Goal: Feedback & Contribution: Submit feedback/report problem

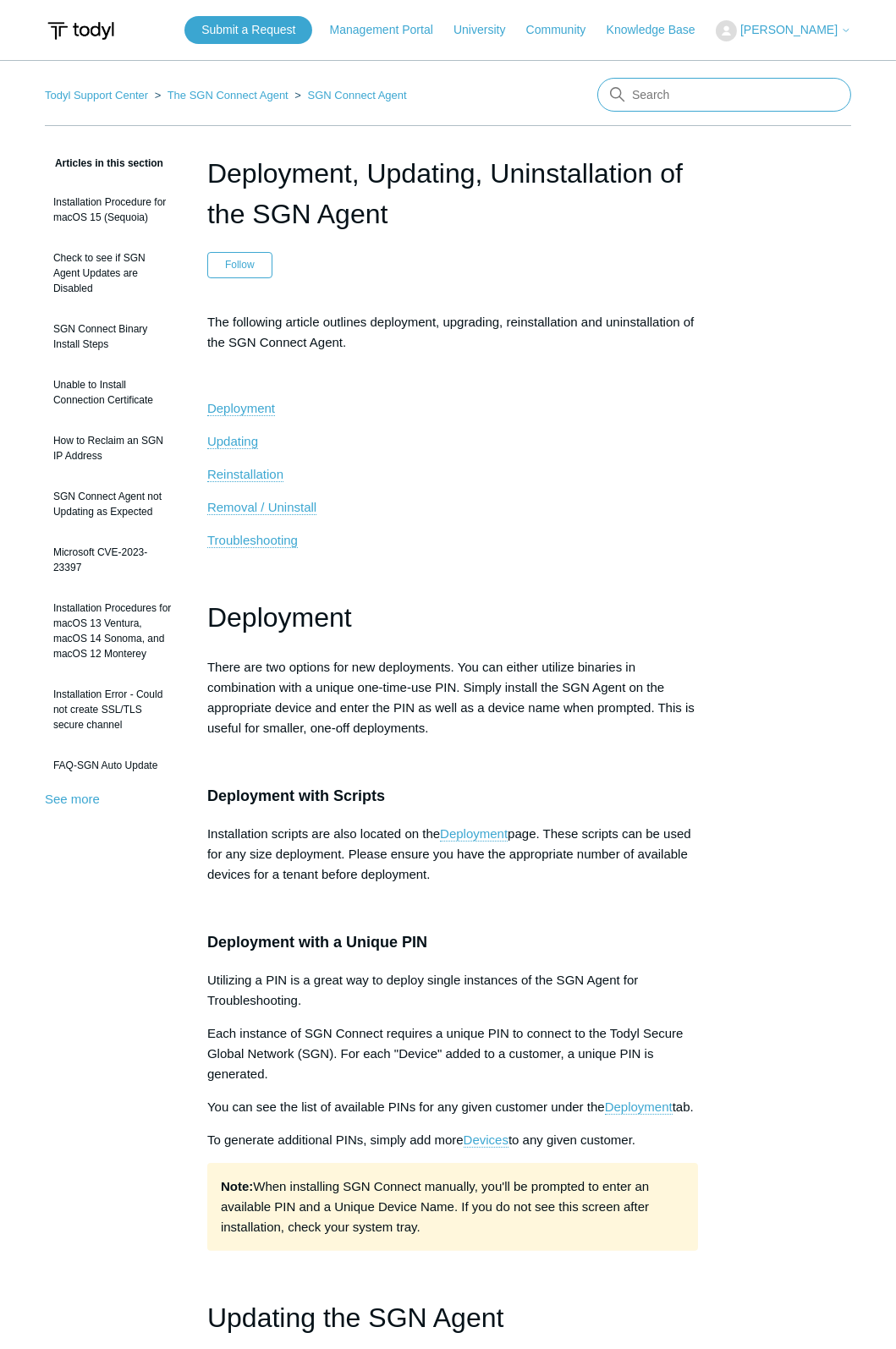
click at [691, 104] on input "Search" at bounding box center [724, 94] width 253 height 34
type input "elestic"
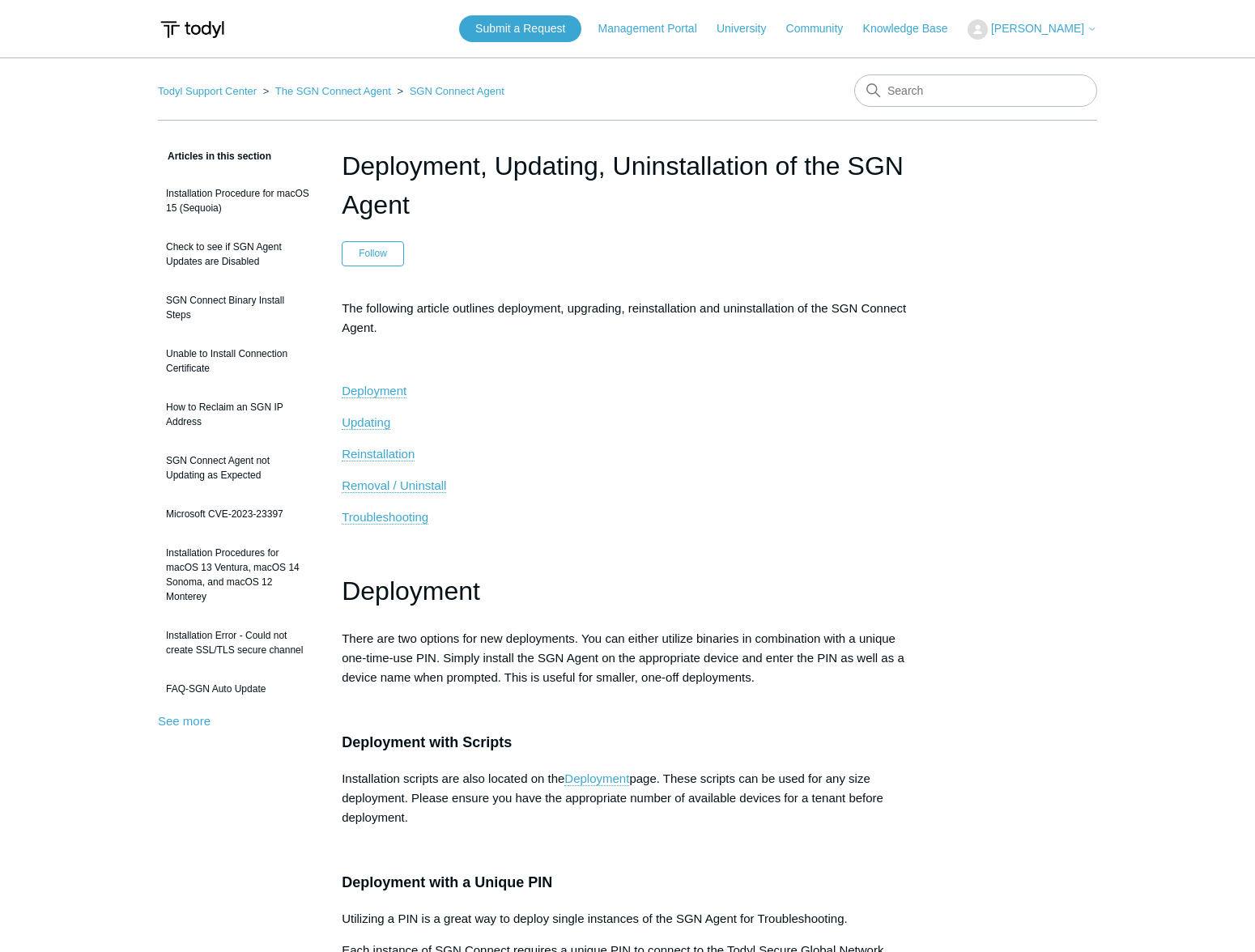
scroll to position [2336, 0]
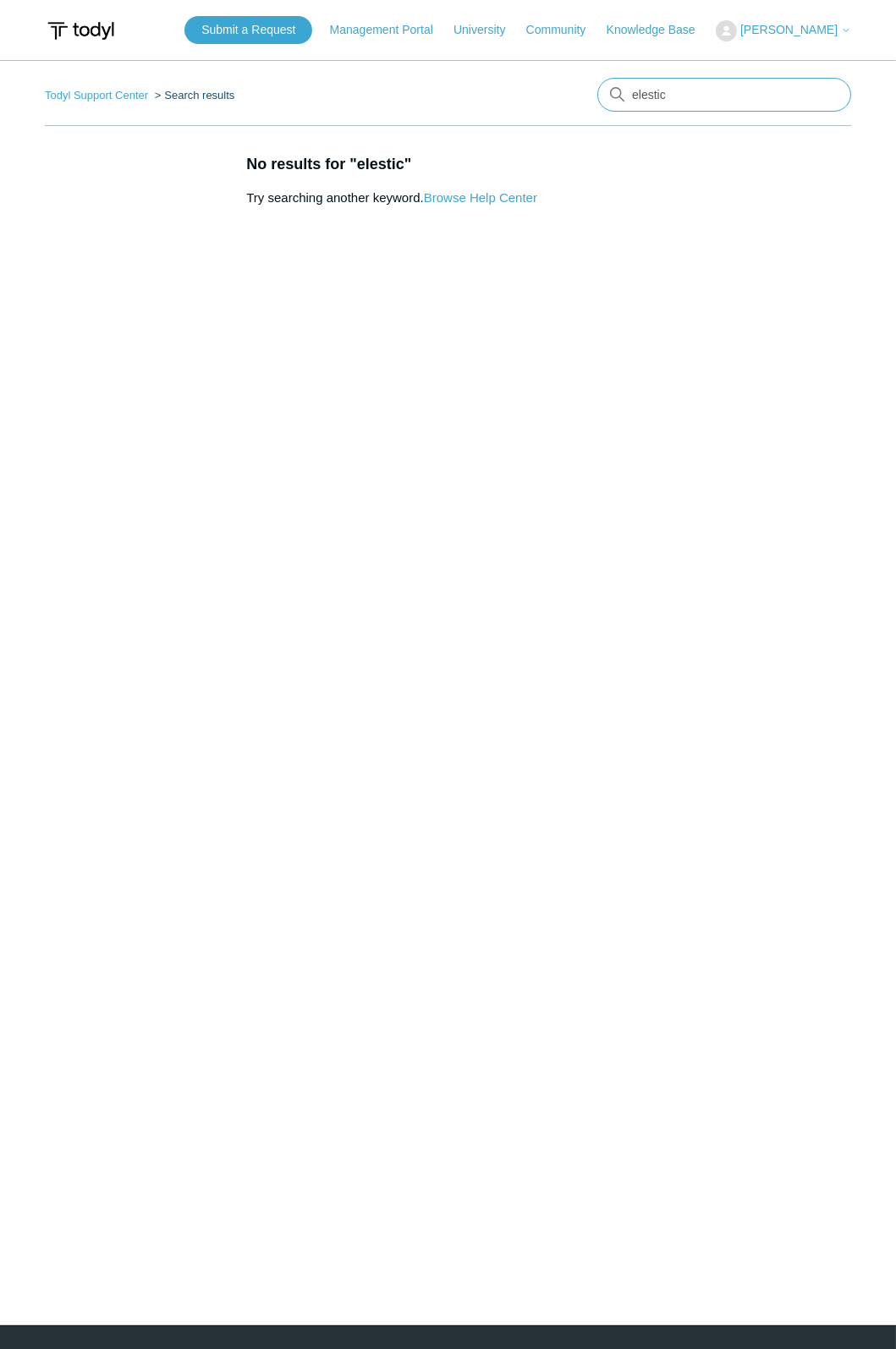
click at [665, 95] on input "elestic" at bounding box center [724, 94] width 253 height 34
type input "H"
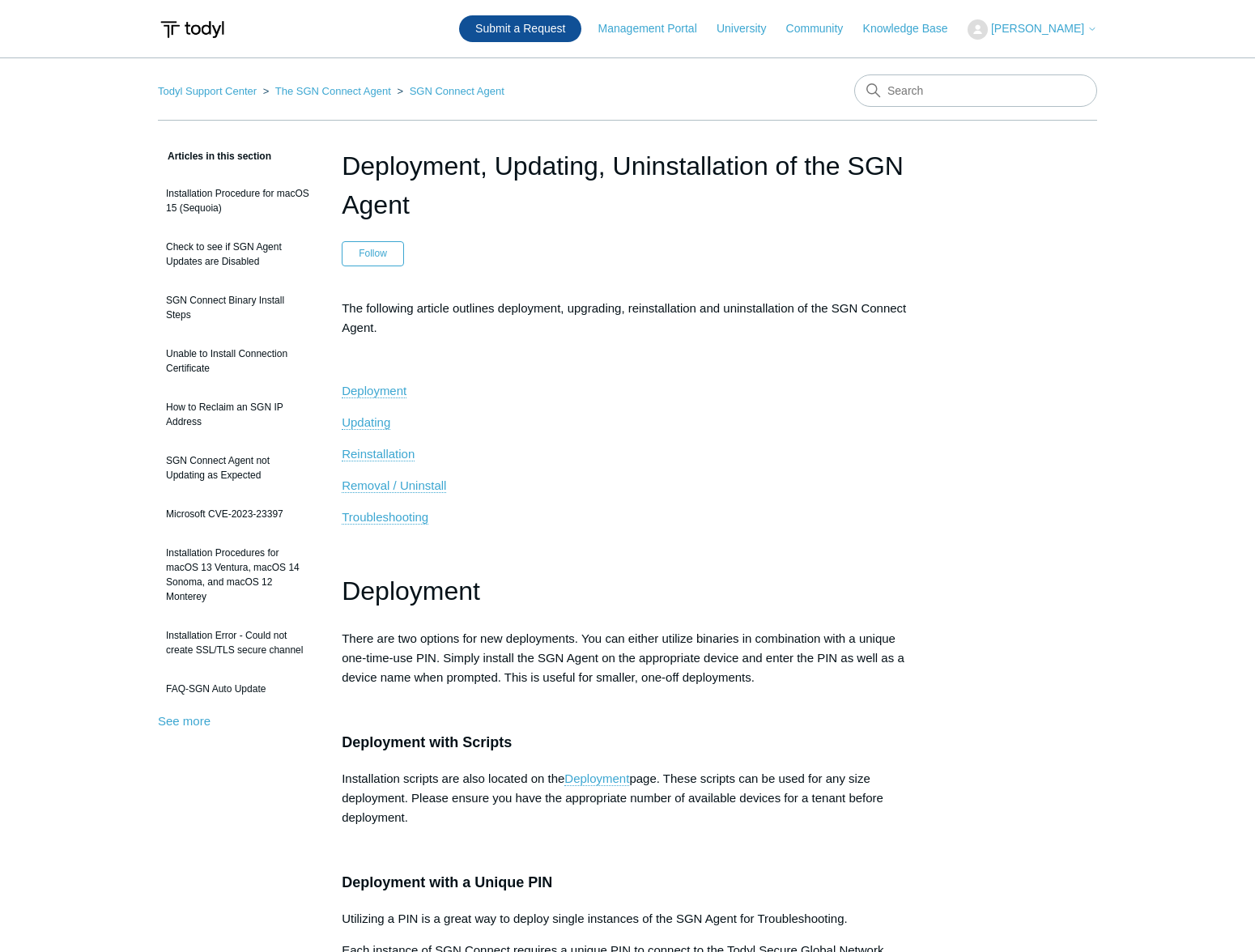
click at [533, 22] on link "Submit a Request" at bounding box center [520, 28] width 122 height 27
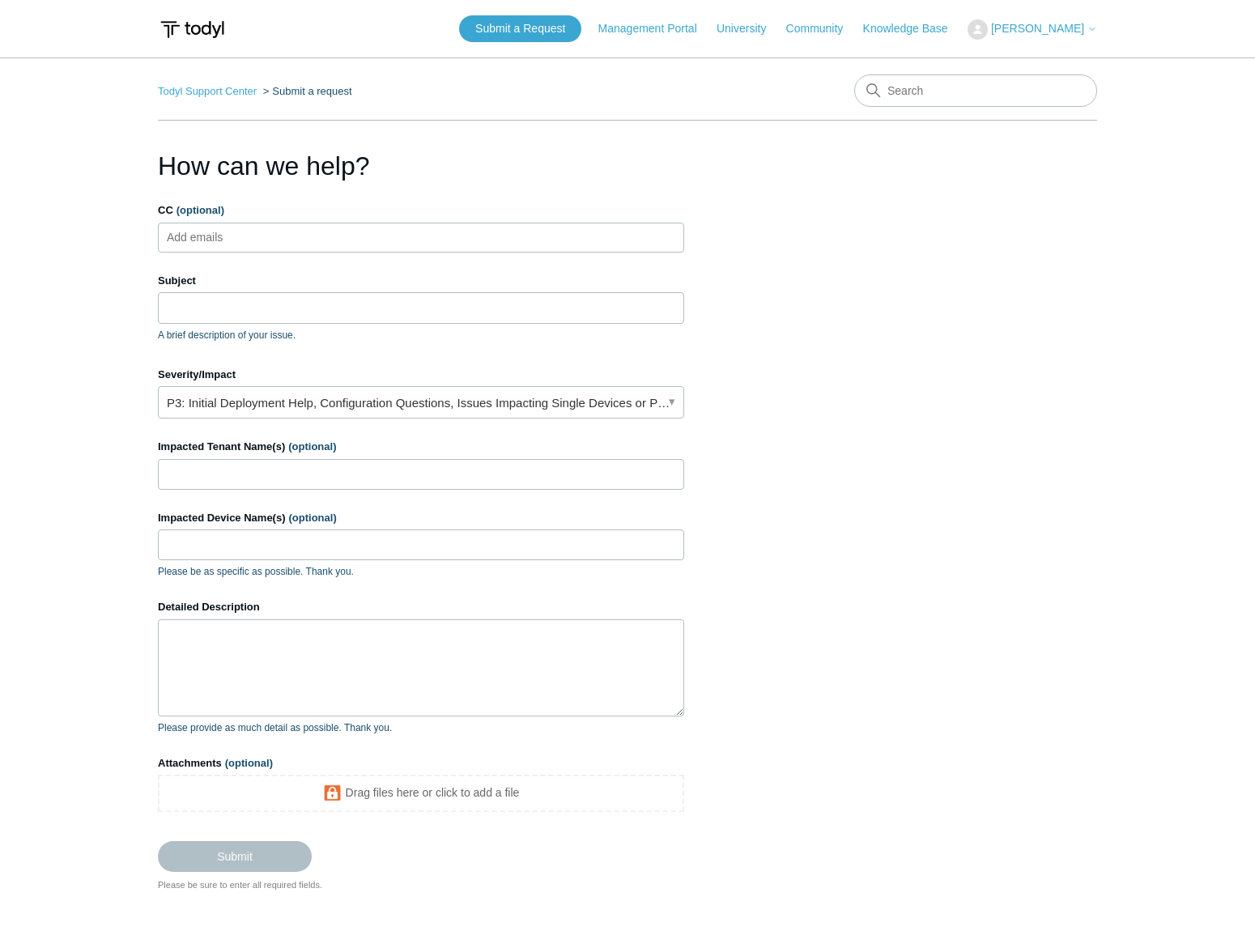
click at [318, 248] on ul "Add emails" at bounding box center [420, 238] width 527 height 30
click at [315, 244] on ul "Add emails" at bounding box center [420, 238] width 527 height 30
click at [271, 303] on input "Subject" at bounding box center [420, 307] width 527 height 31
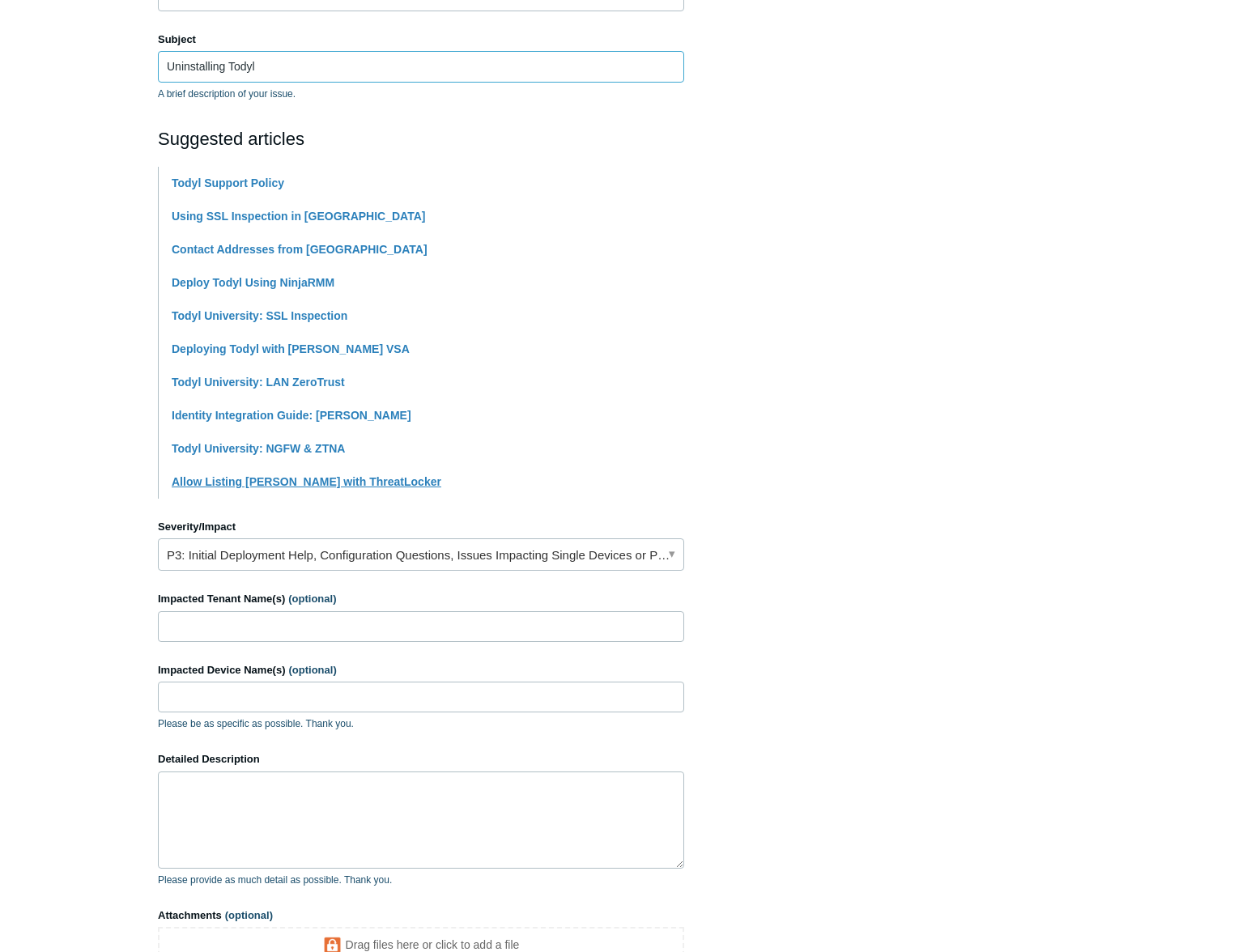
scroll to position [256, 0]
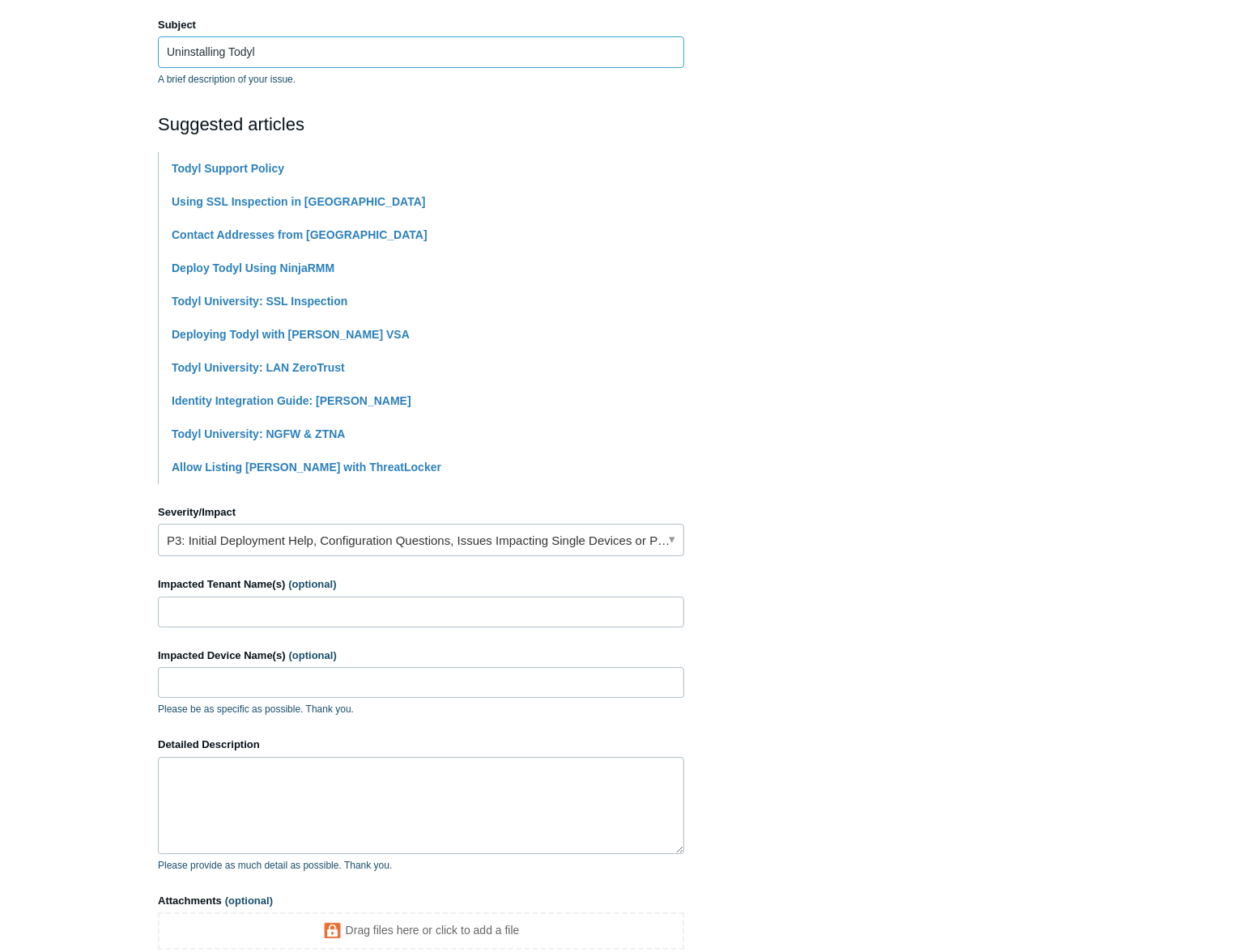
type input "Uninstalling Todyl"
click at [441, 781] on textarea "Detailed Description" at bounding box center [420, 805] width 527 height 97
click at [609, 769] on textarea "Hi I am Looking to Fully uninstall Todyl (SGN Connect - Elastic Security and El…" at bounding box center [420, 805] width 527 height 97
click at [589, 552] on link "P3: Initial Deployment Help, Configuration Questions, Issues Impacting Single D…" at bounding box center [420, 540] width 527 height 33
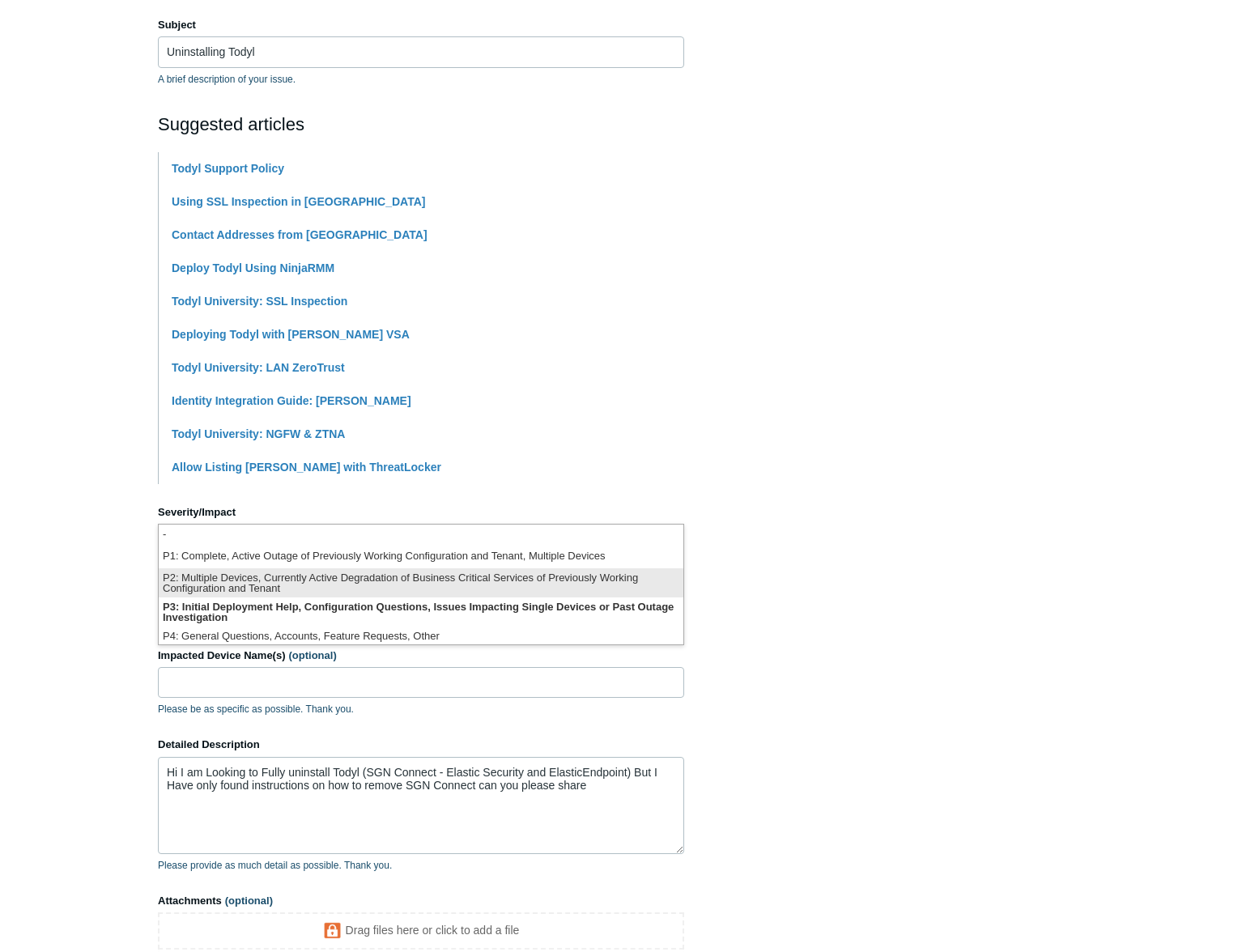
scroll to position [4, 0]
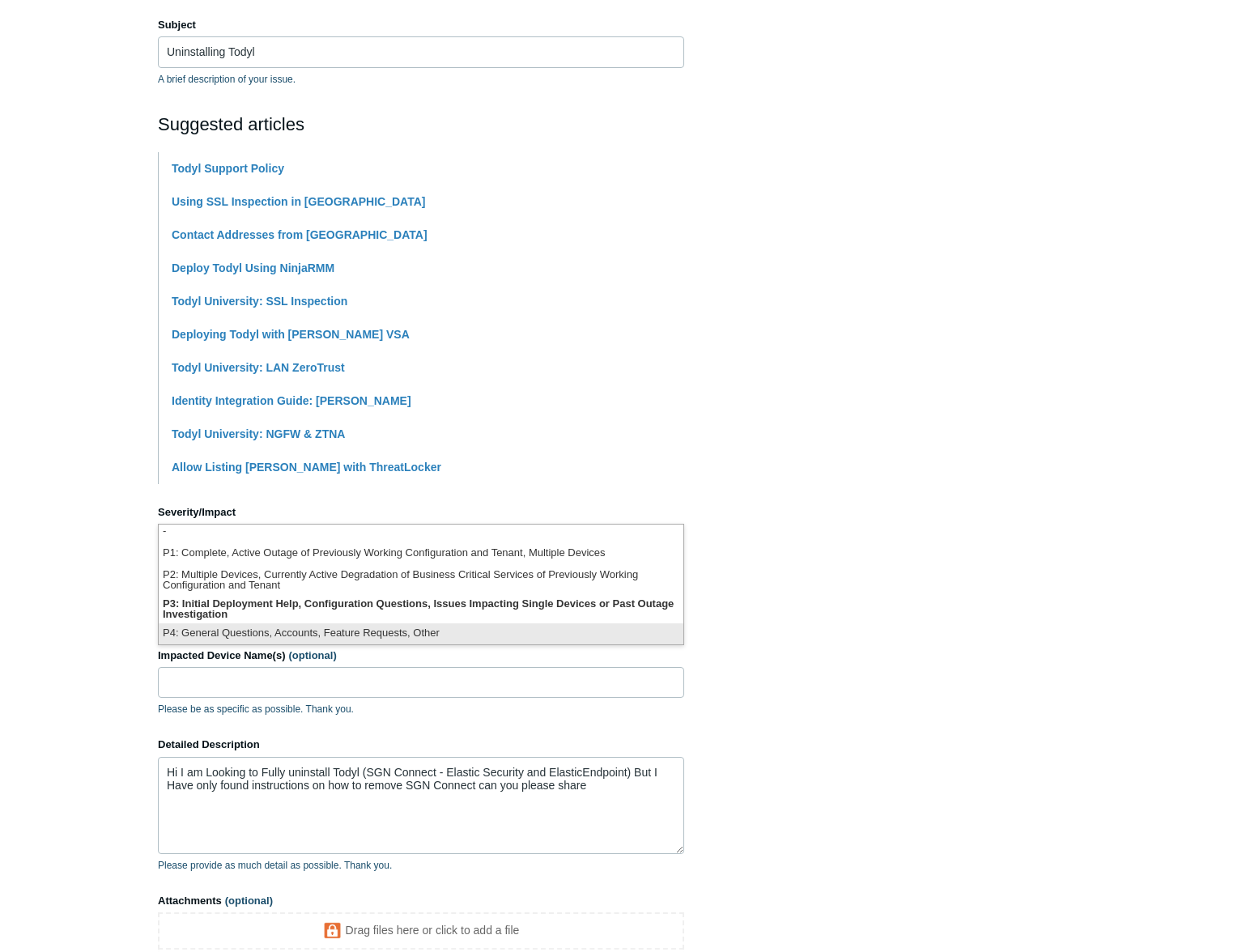
click at [546, 627] on li "P4: General Questions, Accounts, Feature Requests, Other" at bounding box center [420, 633] width 525 height 22
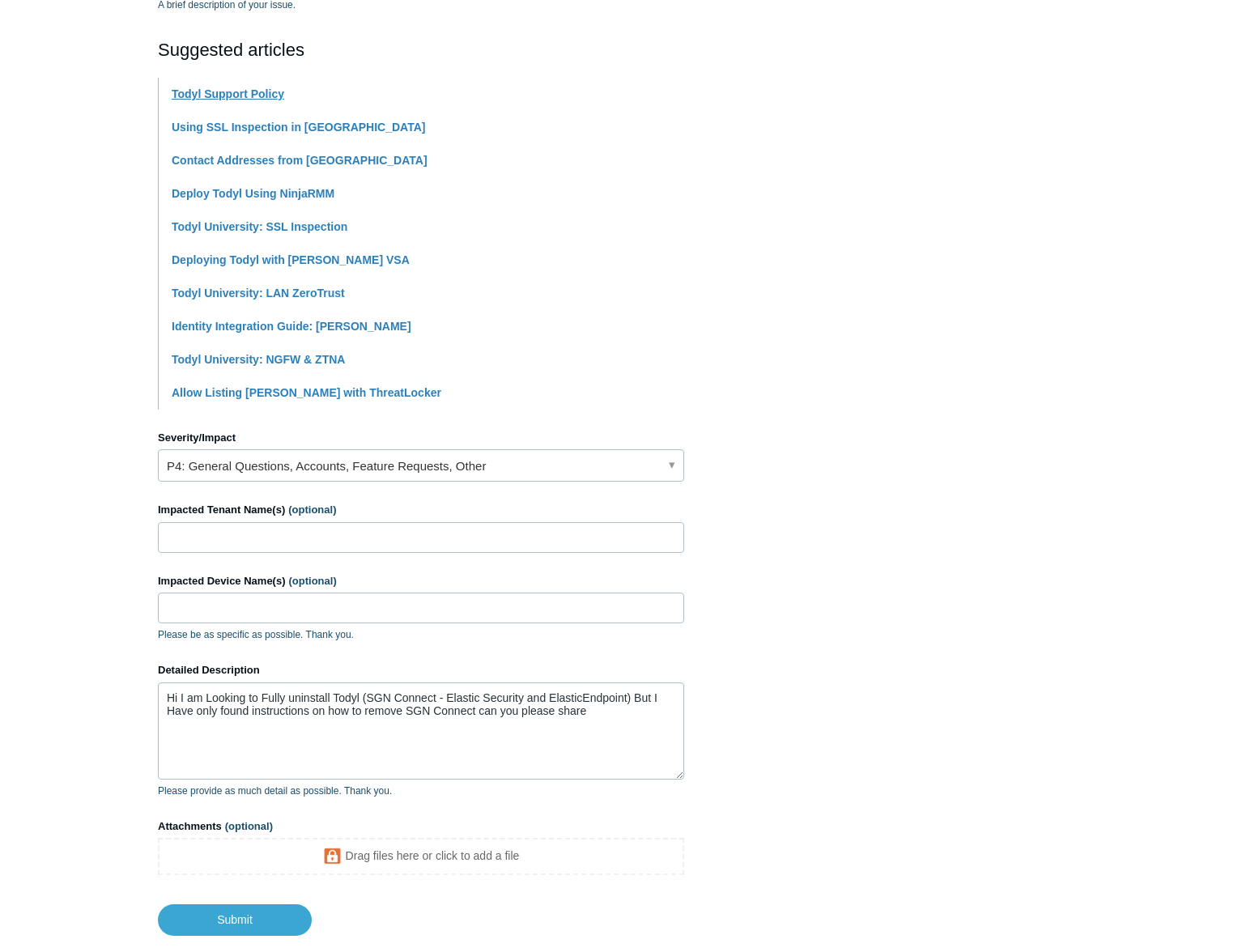
scroll to position [372, 0]
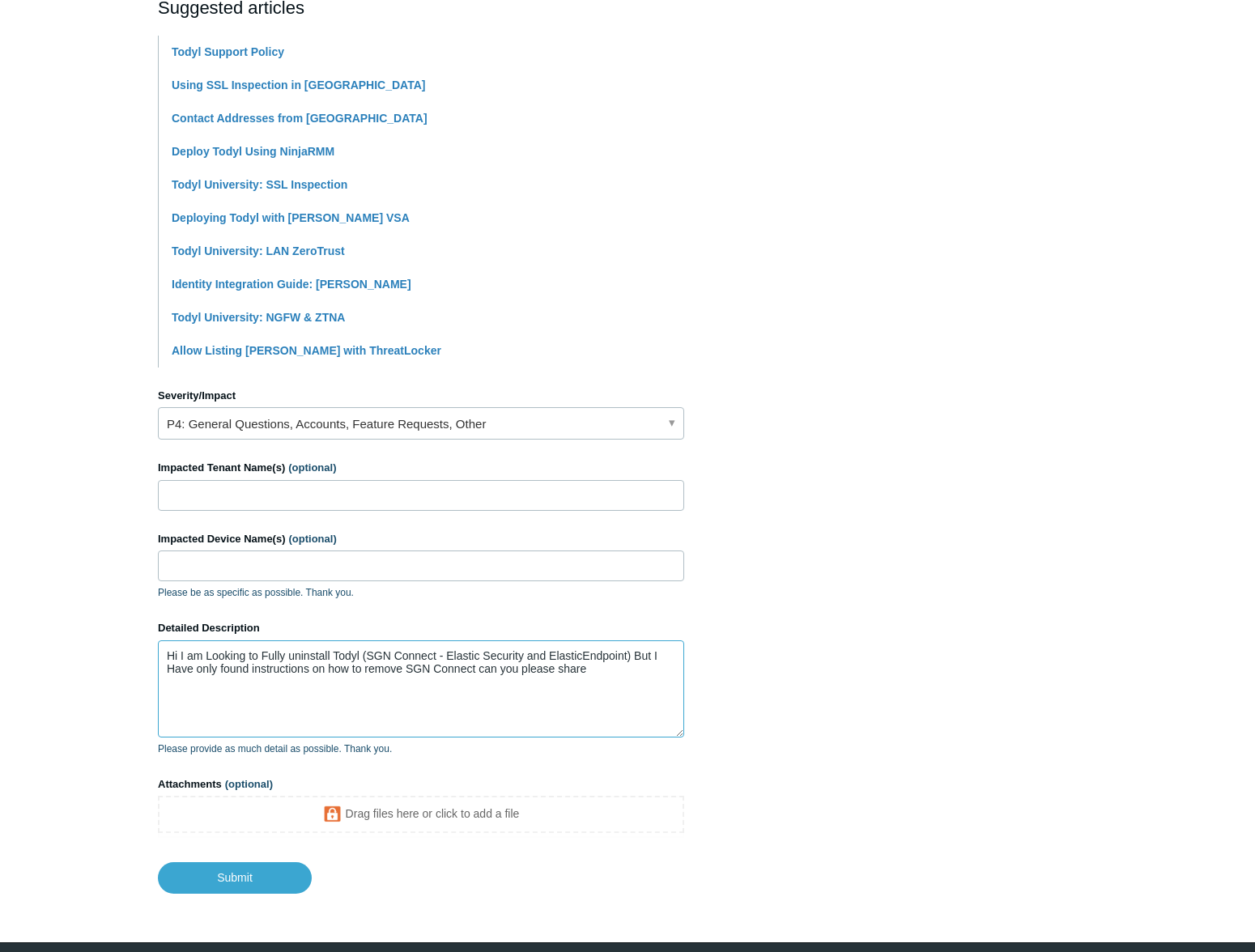
click at [608, 664] on textarea "Hi I am Looking to Fully uninstall Todyl (SGN Connect - Elastic Security and El…" at bounding box center [420, 689] width 527 height 97
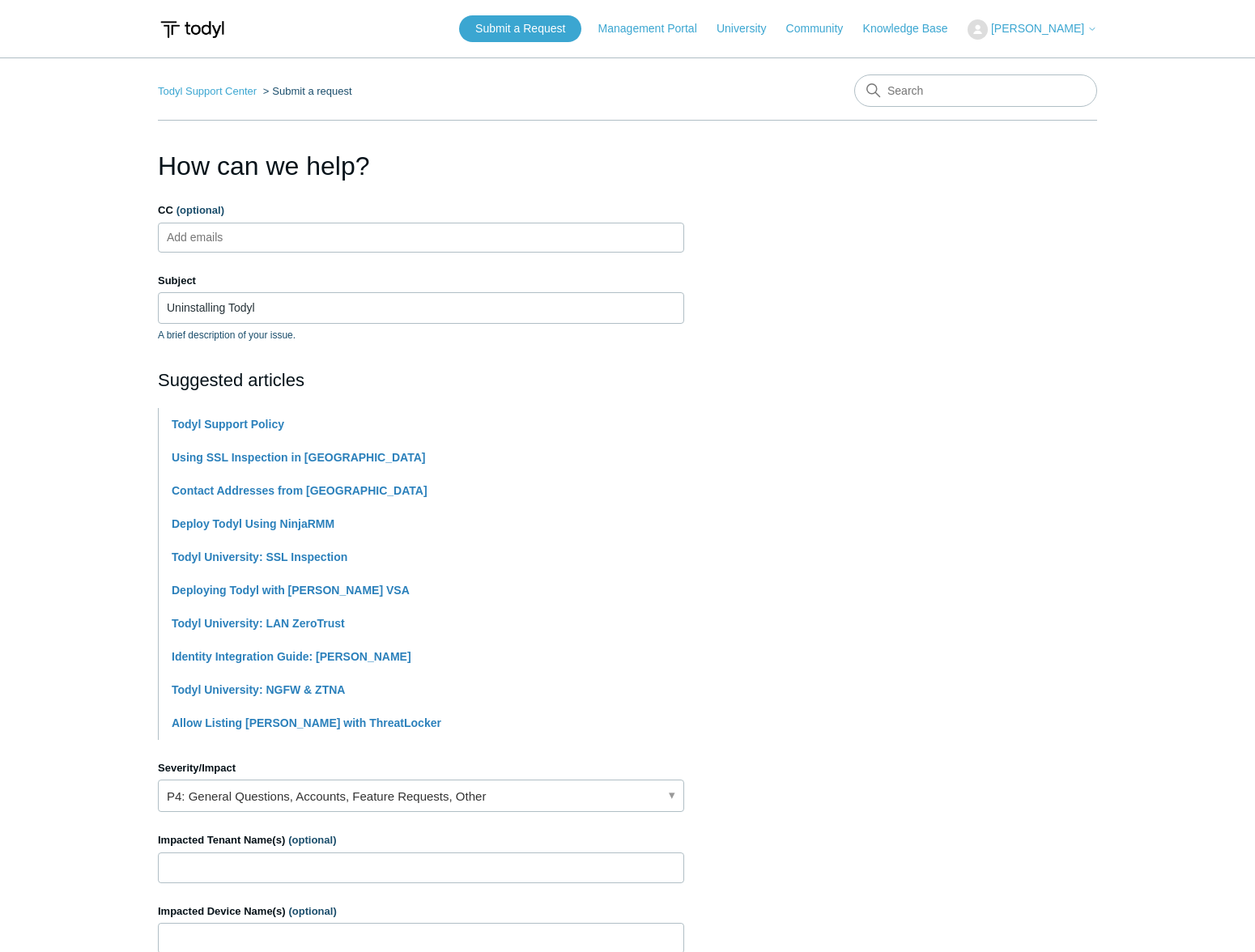
scroll to position [425, 0]
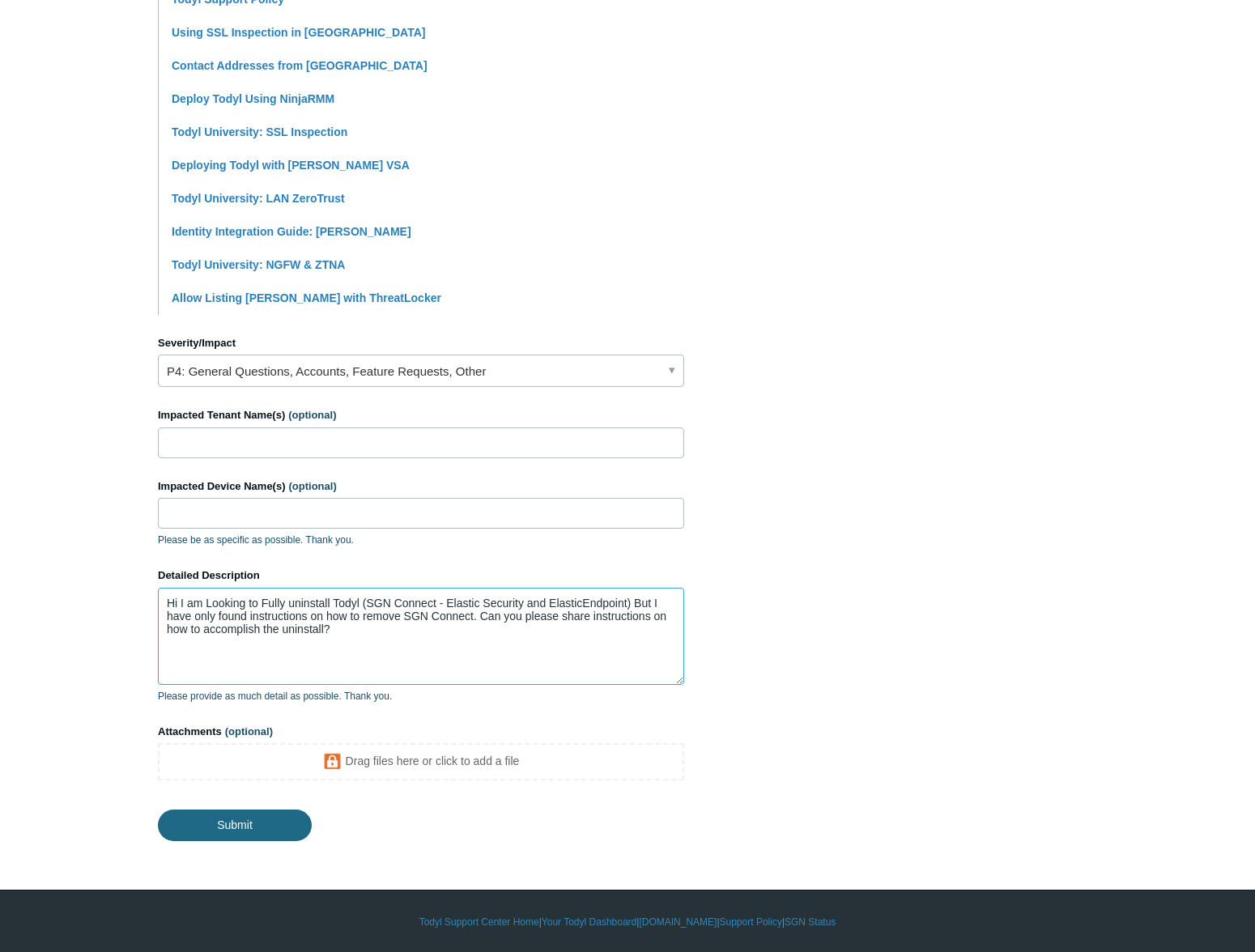
type textarea "Hi I am Looking to Fully uninstall Todyl (SGN Connect - Elastic Security and El…"
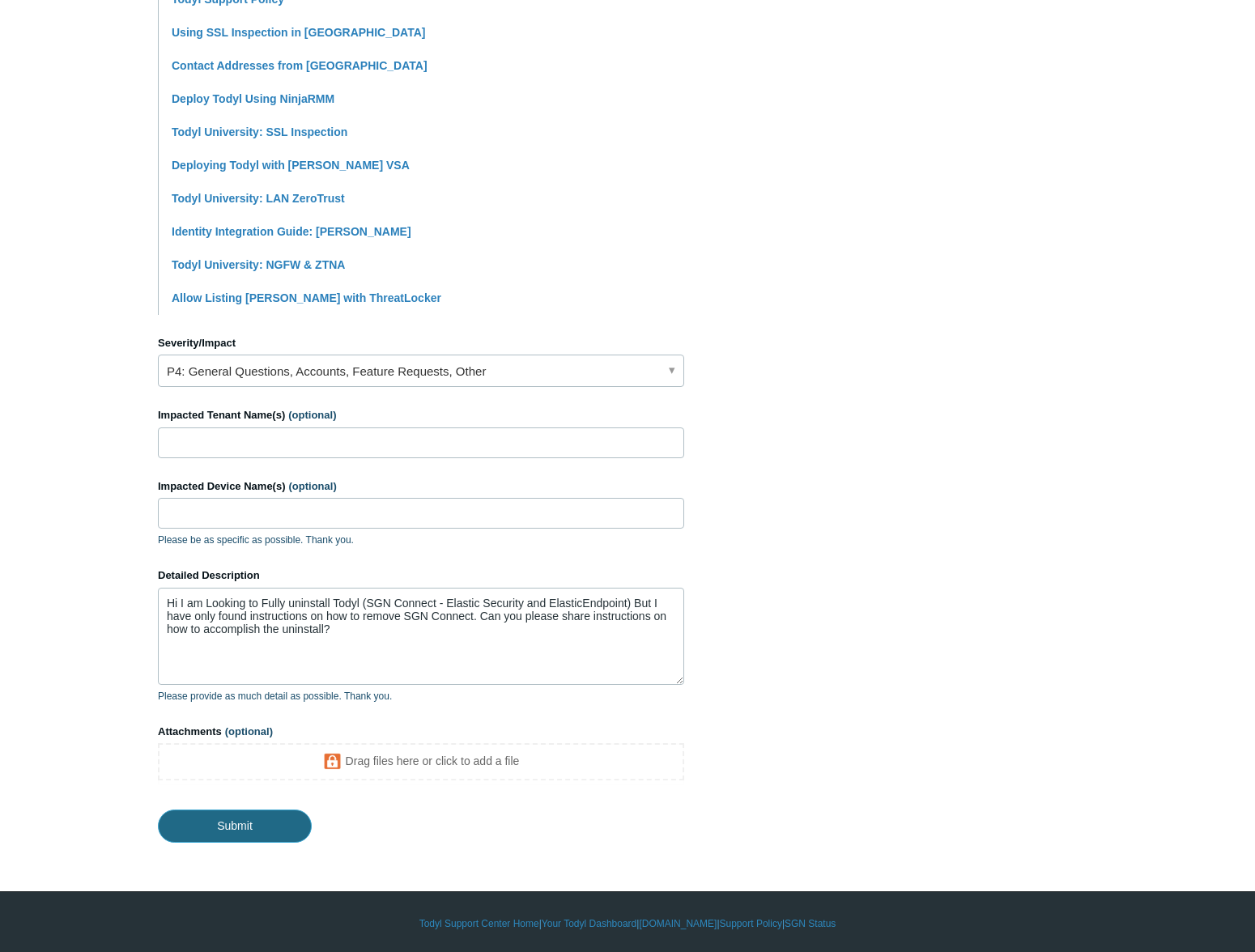
click at [269, 832] on input "Submit" at bounding box center [235, 825] width 154 height 33
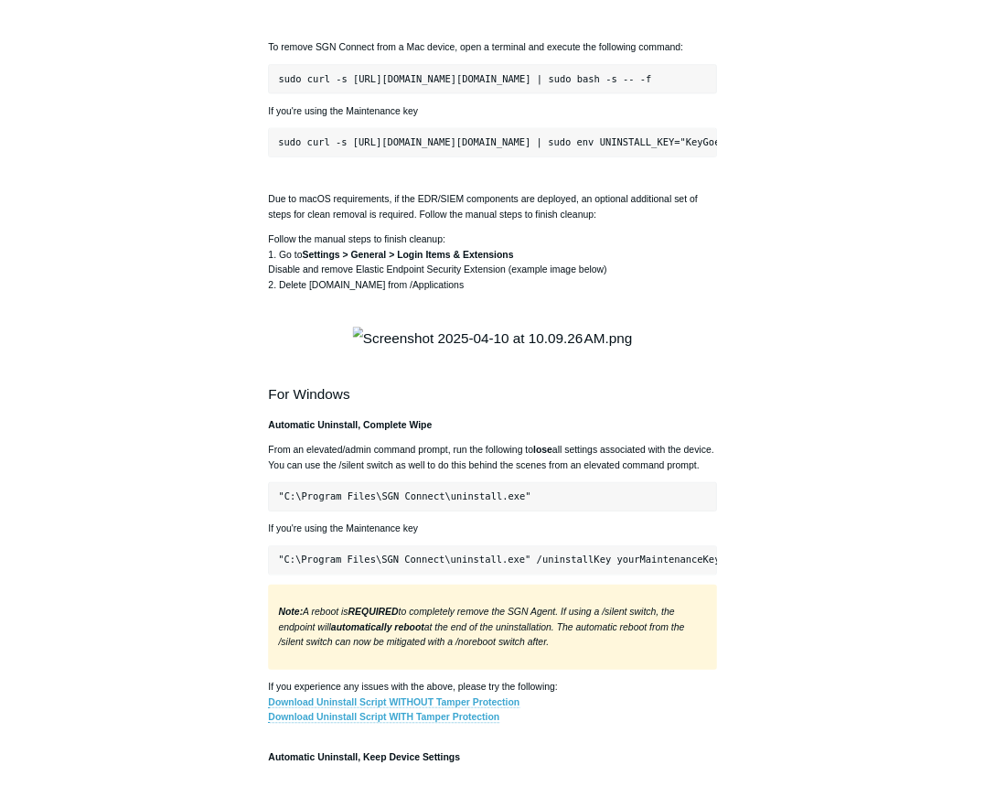
scroll to position [2924, 0]
